Goal: Navigation & Orientation: Understand site structure

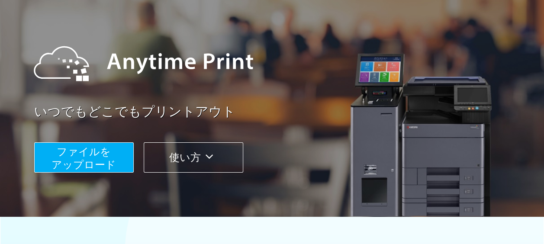
scroll to position [86, 0]
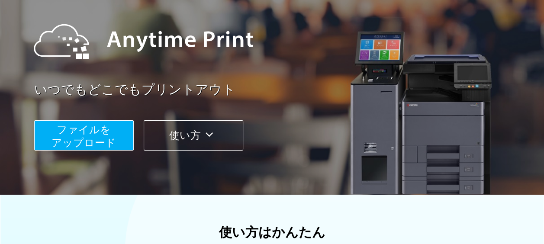
click at [197, 126] on button "使い方" at bounding box center [193, 135] width 99 height 30
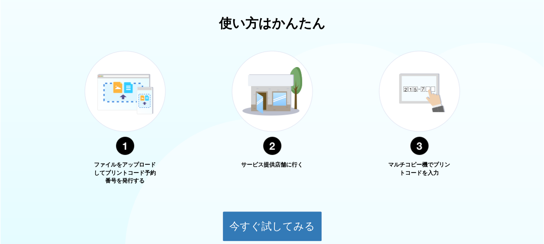
scroll to position [311, 0]
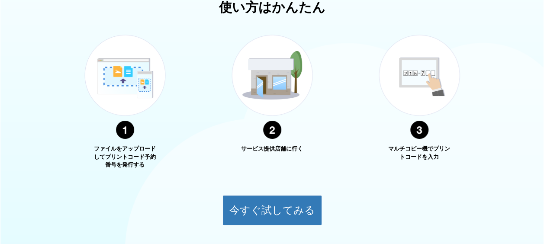
click at [278, 101] on img at bounding box center [272, 87] width 108 height 137
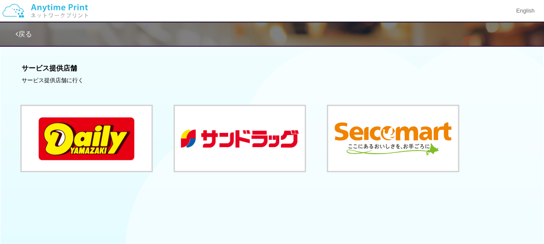
click at [22, 32] on link "戻る" at bounding box center [24, 33] width 16 height 7
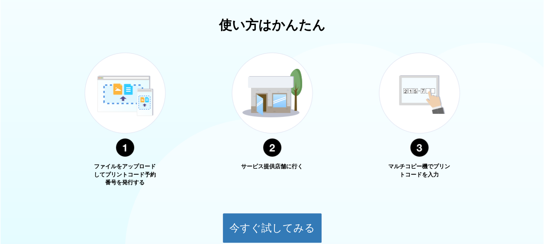
scroll to position [291, 0]
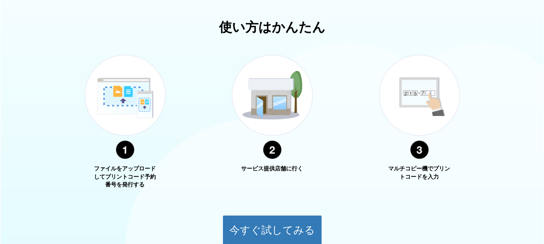
click at [419, 110] on img at bounding box center [419, 106] width 108 height 137
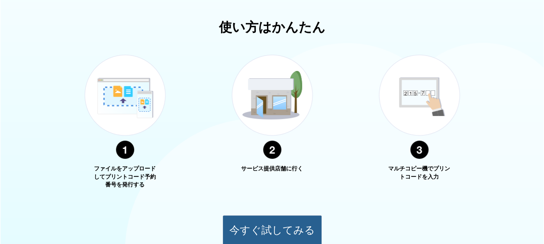
click at [298, 221] on button "今すぐ試してみる" at bounding box center [271, 230] width 99 height 30
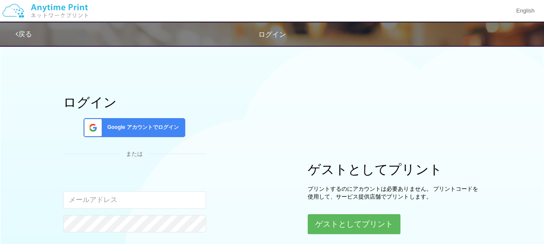
drag, startPoint x: 30, startPoint y: 42, endPoint x: 38, endPoint y: 48, distance: 9.5
click at [30, 42] on div "戻る ログイン" at bounding box center [275, 33] width 519 height 23
click at [29, 37] on link "戻る" at bounding box center [24, 33] width 16 height 7
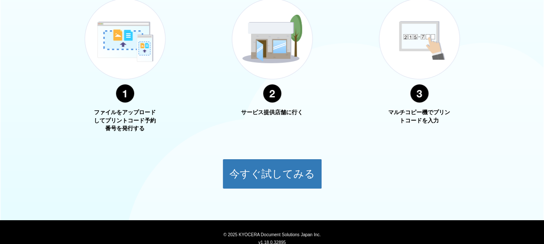
scroll to position [378, 0]
